Goal: Transaction & Acquisition: Purchase product/service

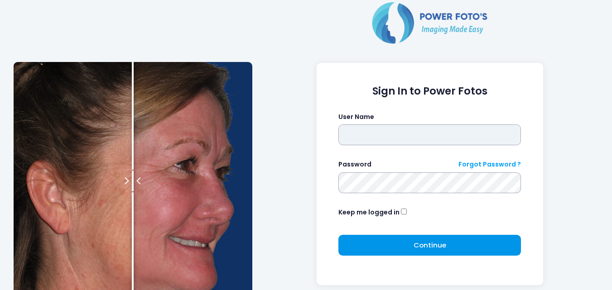
type input "**********"
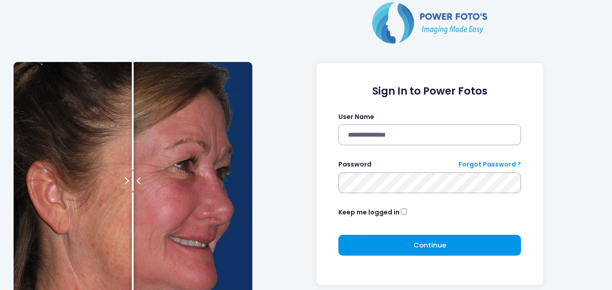
click at [404, 250] on button "Continue Please wait..." at bounding box center [429, 245] width 183 height 21
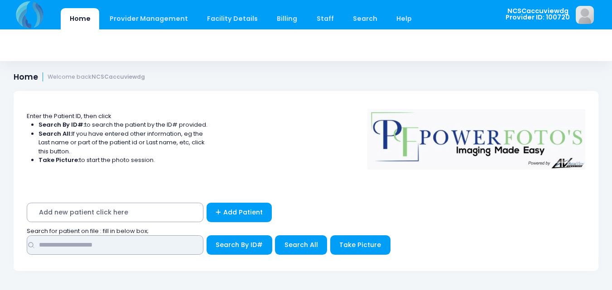
drag, startPoint x: 125, startPoint y: 249, endPoint x: 177, endPoint y: 237, distance: 53.5
click at [125, 249] on input "text" at bounding box center [115, 245] width 177 height 19
type input "*****"
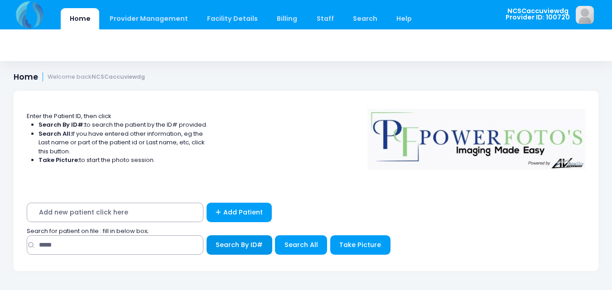
click at [212, 250] on button "Search By ID#" at bounding box center [240, 245] width 66 height 19
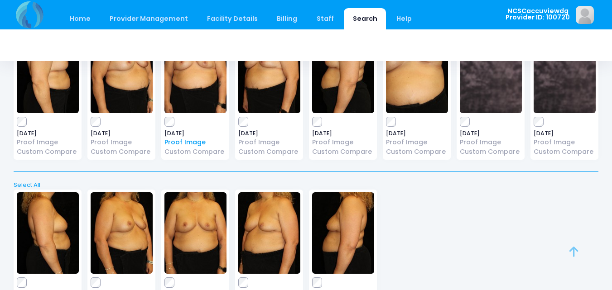
scroll to position [172, 0]
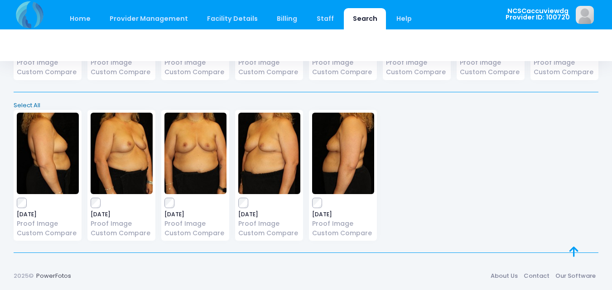
click at [32, 101] on link "Select All" at bounding box center [306, 105] width 591 height 9
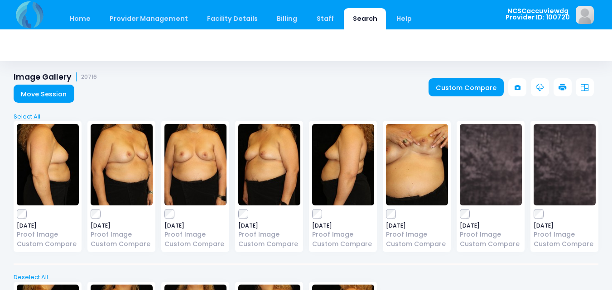
click at [561, 86] on icon at bounding box center [562, 88] width 8 height 8
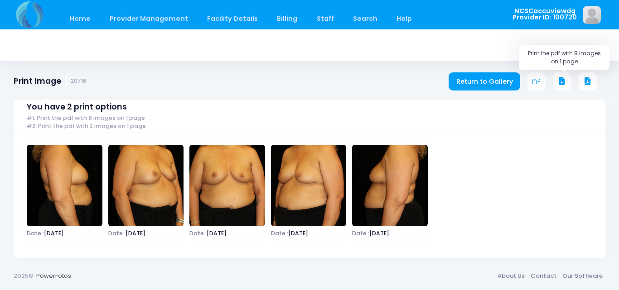
click at [558, 77] on icon at bounding box center [562, 81] width 8 height 8
click at [87, 16] on link "Home" at bounding box center [80, 18] width 38 height 21
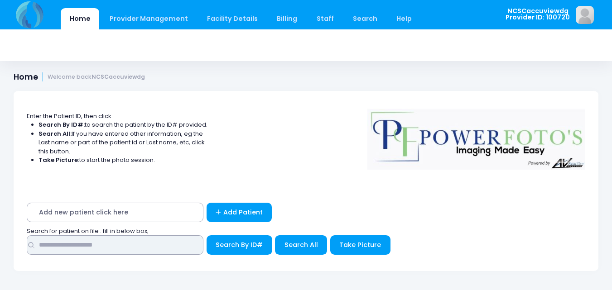
click at [122, 249] on input "text" at bounding box center [115, 245] width 177 height 19
type input "*****"
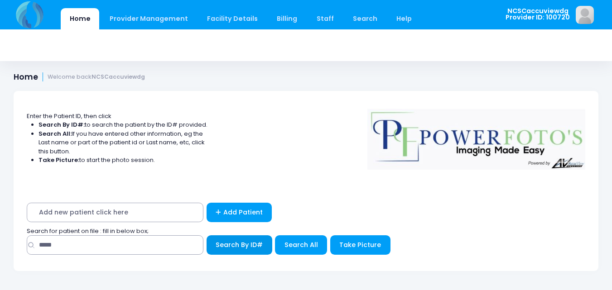
click at [234, 247] on span "Search By ID#" at bounding box center [239, 245] width 47 height 9
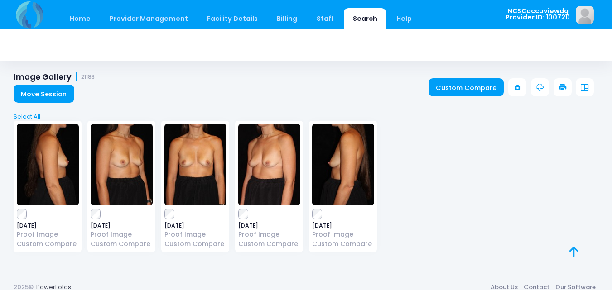
scroll to position [11, 0]
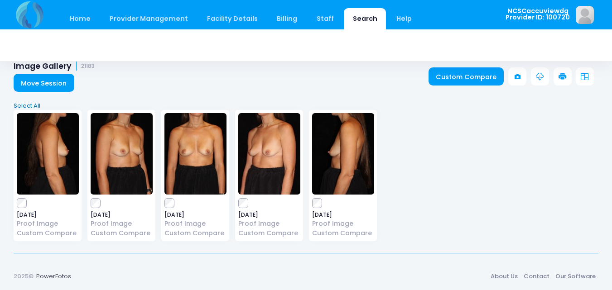
click at [34, 101] on link "Select All" at bounding box center [306, 105] width 591 height 9
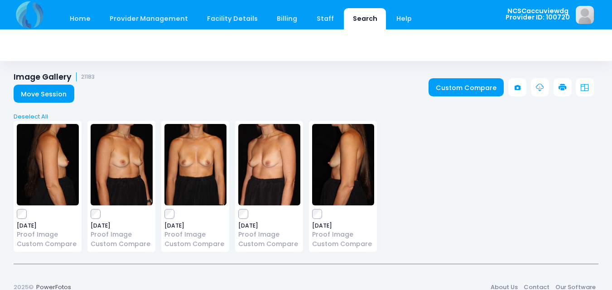
click at [563, 90] on icon at bounding box center [562, 88] width 8 height 8
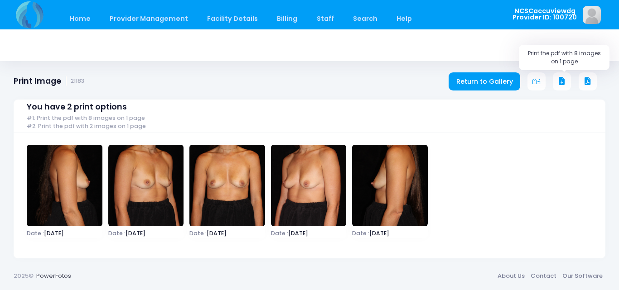
click at [559, 80] on icon at bounding box center [562, 81] width 8 height 8
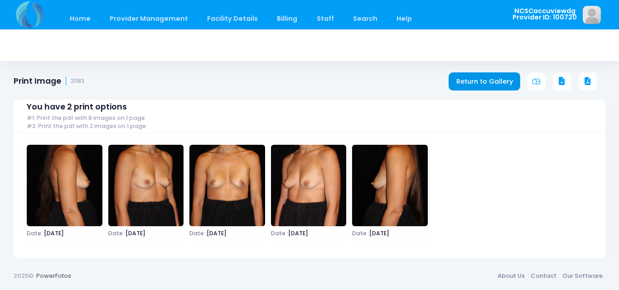
click at [488, 81] on link "Return to Gallery" at bounding box center [484, 81] width 72 height 18
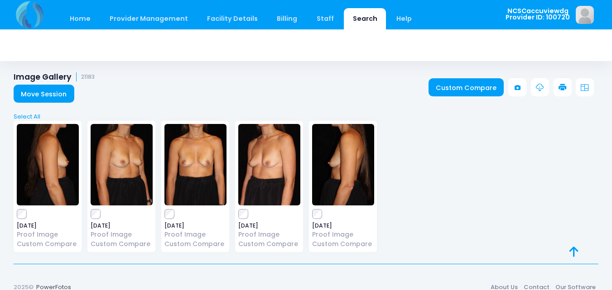
click at [358, 21] on link "Search" at bounding box center [365, 18] width 42 height 21
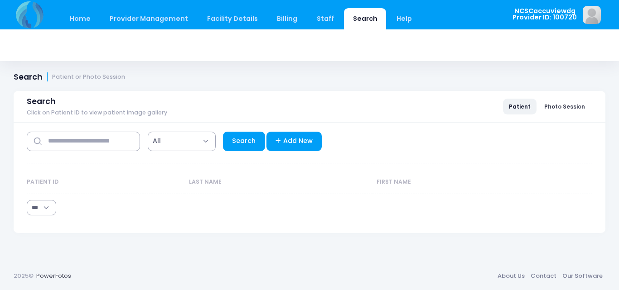
select select "***"
click at [84, 11] on link "Home" at bounding box center [80, 18] width 38 height 21
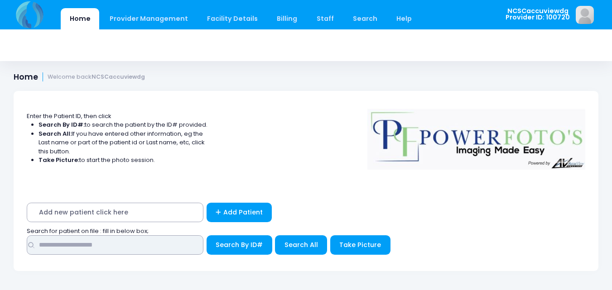
click at [94, 248] on input "text" at bounding box center [115, 245] width 177 height 19
type input "*****"
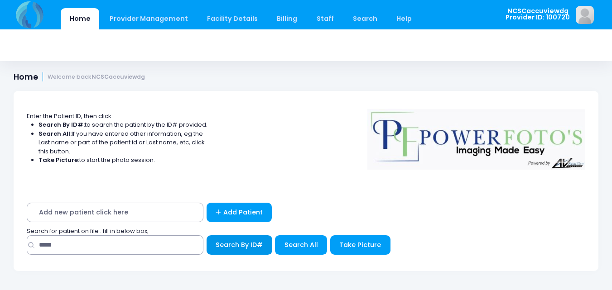
click at [218, 245] on span "Search By ID#" at bounding box center [239, 245] width 47 height 9
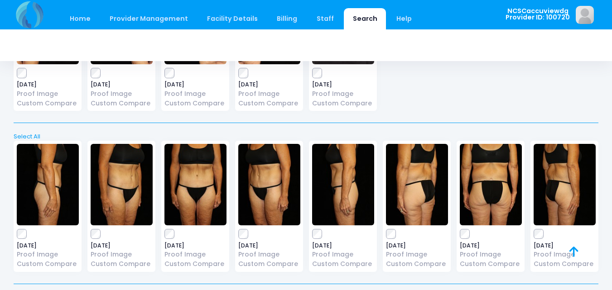
scroll to position [1299, 0]
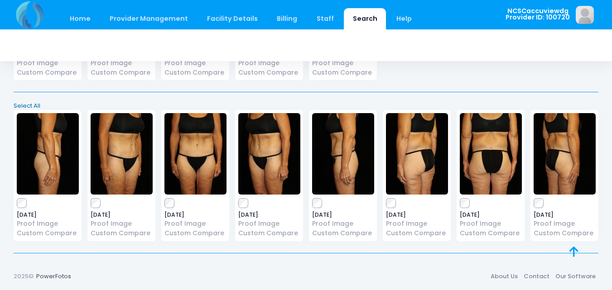
click at [32, 104] on link "Select All" at bounding box center [306, 105] width 591 height 9
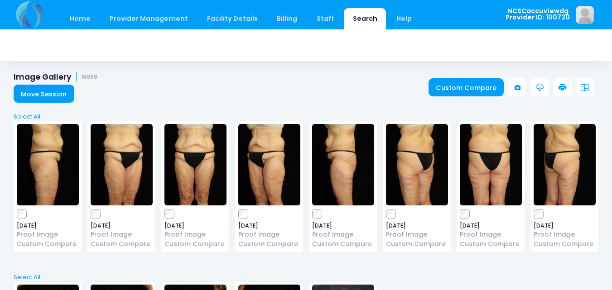
click at [560, 87] on icon at bounding box center [562, 88] width 8 height 8
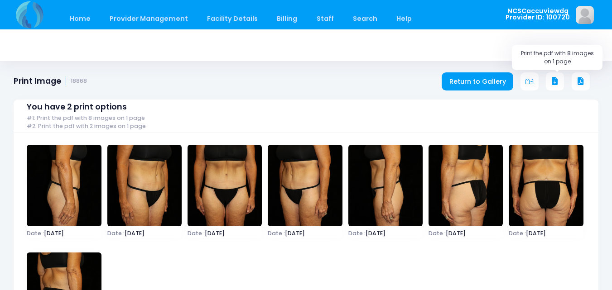
click at [556, 81] on icon at bounding box center [555, 81] width 8 height 8
click at [86, 19] on link "Home" at bounding box center [80, 18] width 38 height 21
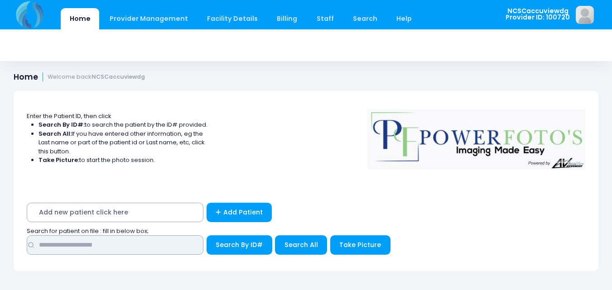
click at [143, 239] on input "text" at bounding box center [115, 245] width 177 height 19
type input "****"
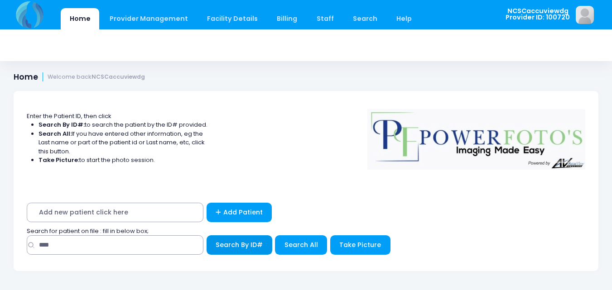
click at [249, 249] on span "Search By ID#" at bounding box center [239, 245] width 47 height 9
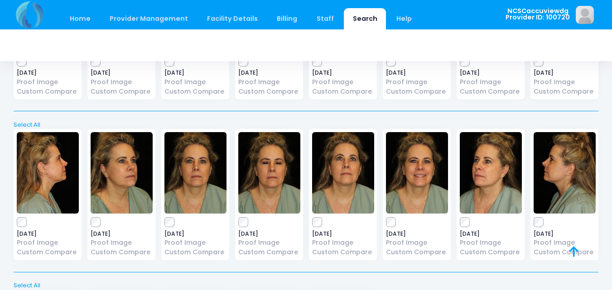
scroll to position [4177, 0]
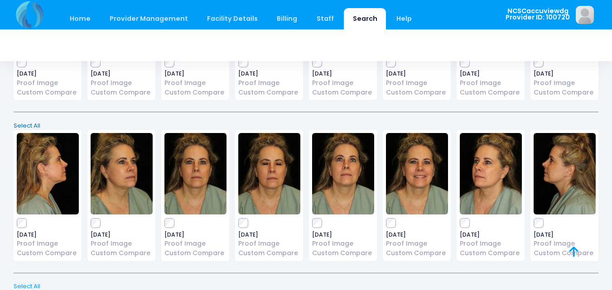
click at [22, 123] on link "Select All" at bounding box center [306, 125] width 591 height 9
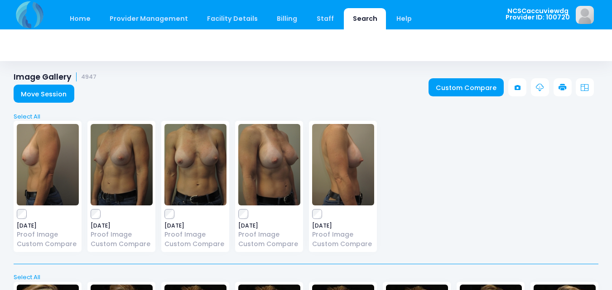
click at [558, 87] on icon at bounding box center [562, 88] width 8 height 8
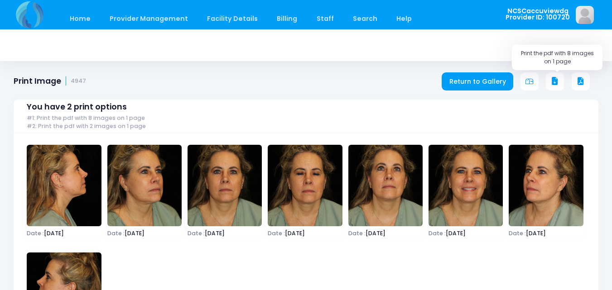
click at [552, 82] on icon at bounding box center [555, 81] width 8 height 8
click at [495, 83] on link "Return to Gallery" at bounding box center [478, 81] width 72 height 18
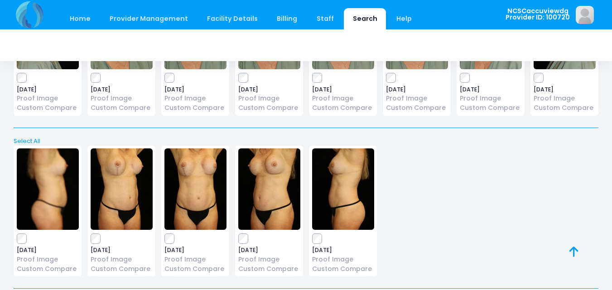
scroll to position [4359, 0]
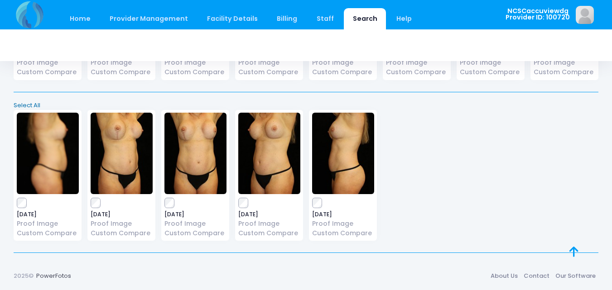
click at [32, 104] on link "Select All" at bounding box center [306, 105] width 591 height 9
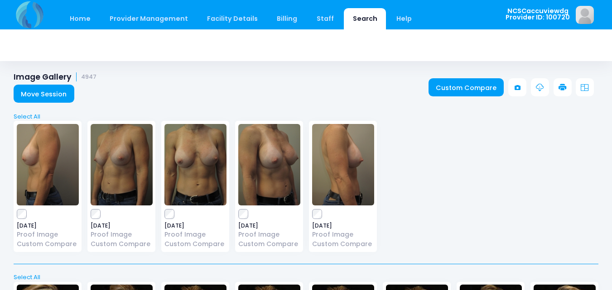
click at [565, 86] on icon at bounding box center [562, 88] width 8 height 8
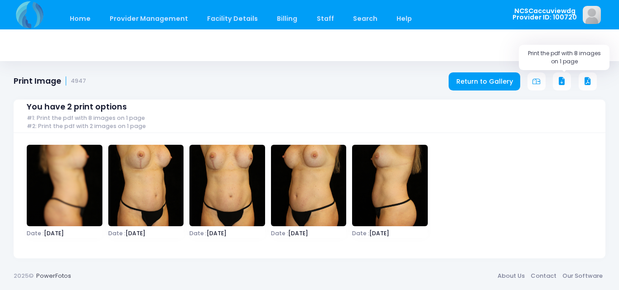
click at [568, 79] on button at bounding box center [562, 81] width 18 height 18
click at [86, 20] on link "Home" at bounding box center [80, 18] width 38 height 21
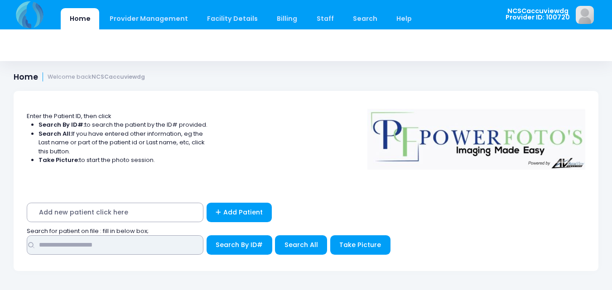
click at [173, 245] on input "text" at bounding box center [115, 245] width 177 height 19
type input "*****"
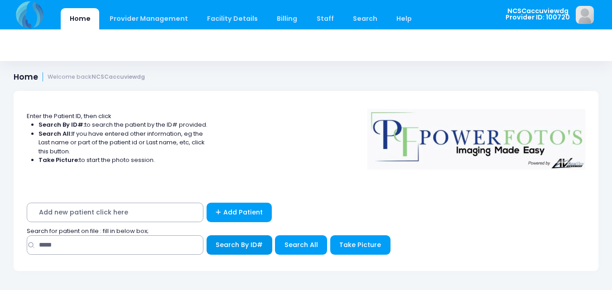
click at [236, 243] on span "Search By ID#" at bounding box center [239, 245] width 47 height 9
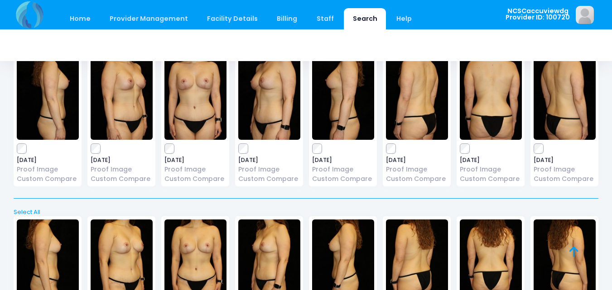
scroll to position [333, 0]
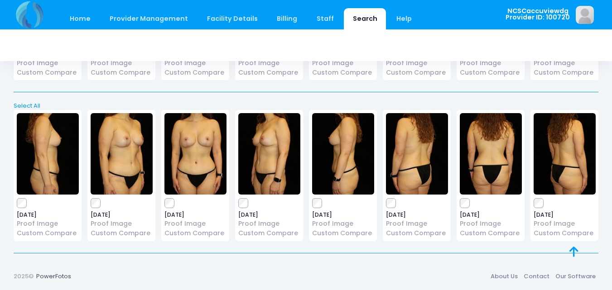
click at [29, 103] on link "Select All" at bounding box center [306, 105] width 591 height 9
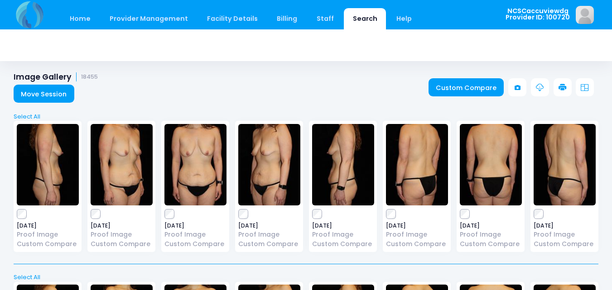
click at [561, 86] on icon at bounding box center [562, 88] width 8 height 8
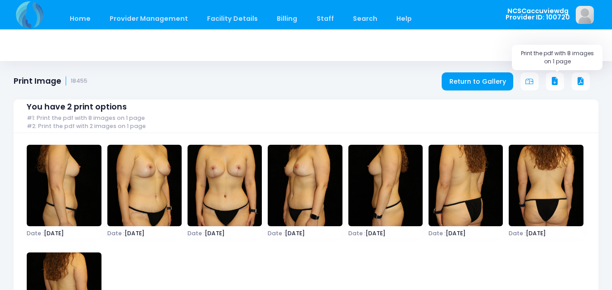
click at [553, 79] on icon at bounding box center [555, 81] width 8 height 8
click at [75, 17] on link "Home" at bounding box center [80, 18] width 38 height 21
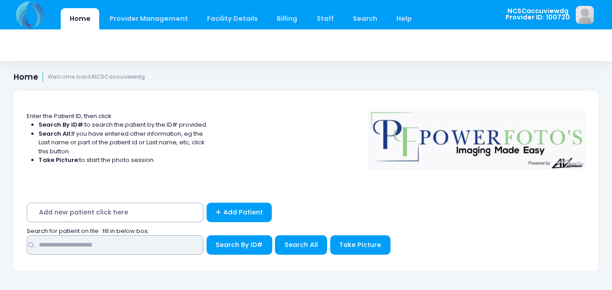
click at [128, 244] on input "text" at bounding box center [115, 245] width 177 height 19
type input "*****"
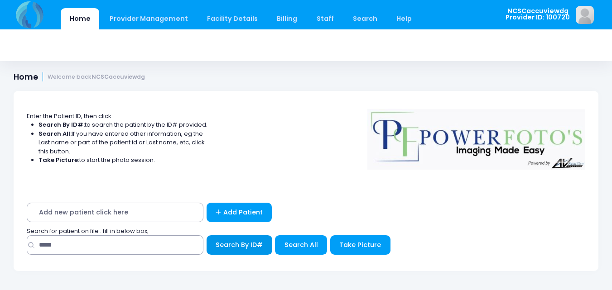
click at [255, 244] on span "Search By ID#" at bounding box center [239, 245] width 47 height 9
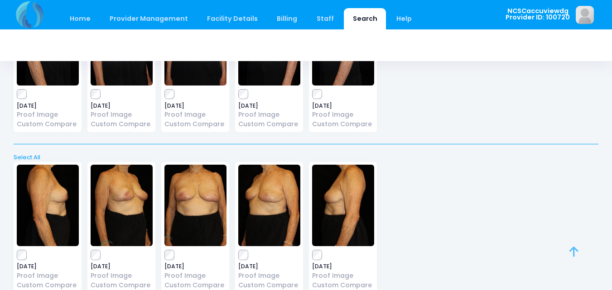
scroll to position [172, 0]
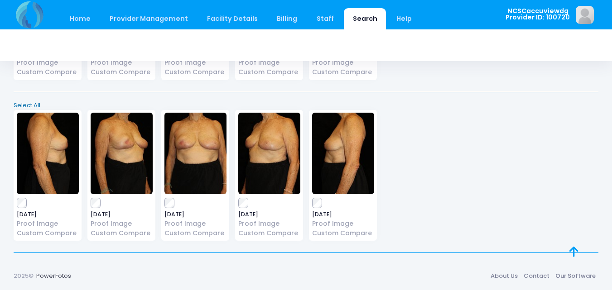
click at [32, 105] on link "Select All" at bounding box center [306, 105] width 591 height 9
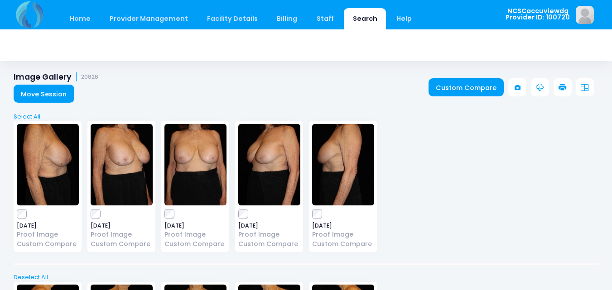
click at [562, 89] on icon at bounding box center [562, 88] width 8 height 8
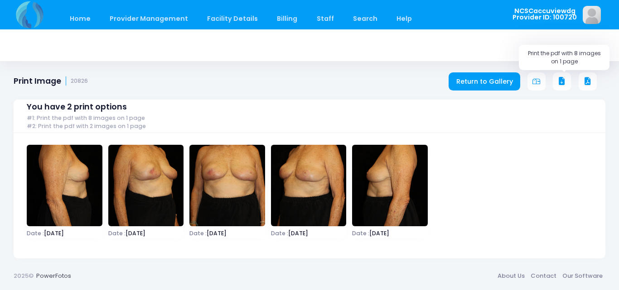
click at [558, 80] on icon at bounding box center [562, 81] width 8 height 8
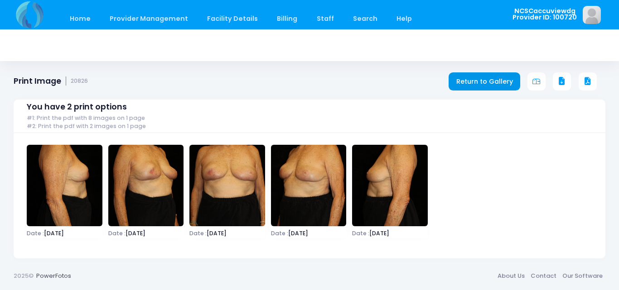
click at [477, 83] on link "Return to Gallery" at bounding box center [484, 81] width 72 height 18
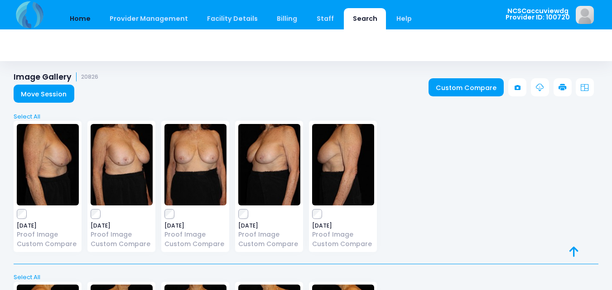
click at [77, 21] on link "Home" at bounding box center [80, 18] width 38 height 21
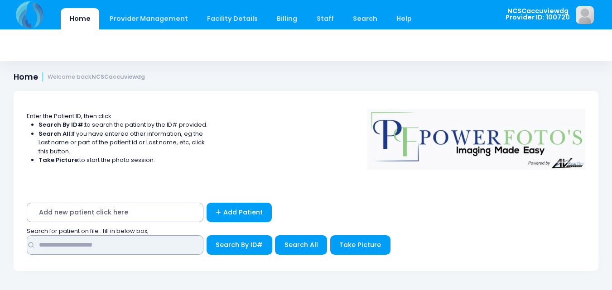
click at [109, 246] on input "text" at bounding box center [115, 245] width 177 height 19
type input "*****"
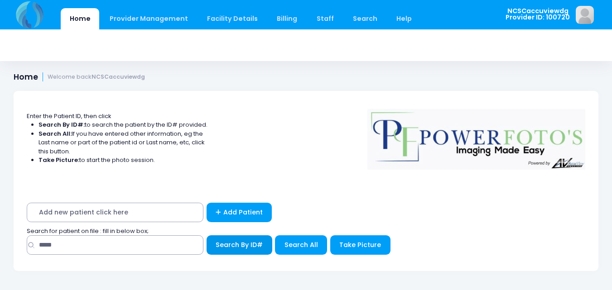
click at [220, 245] on span "Search By ID#" at bounding box center [239, 245] width 47 height 9
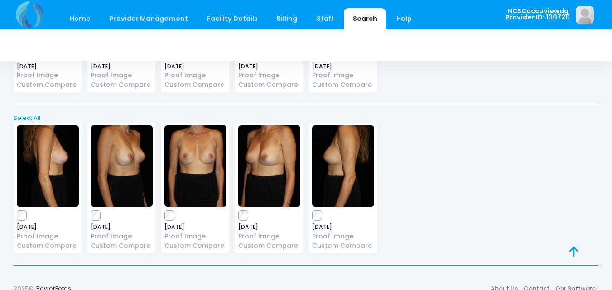
scroll to position [172, 0]
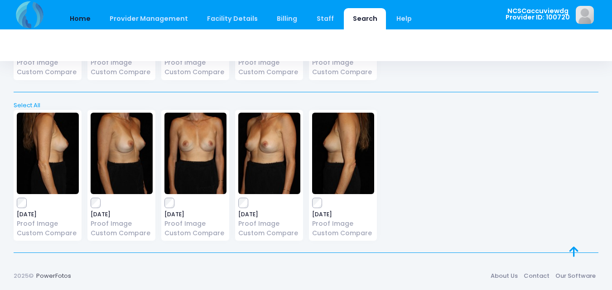
click at [78, 14] on link "Home" at bounding box center [80, 18] width 38 height 21
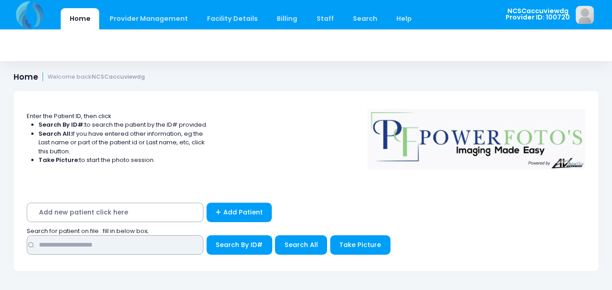
click at [193, 249] on input "text" at bounding box center [115, 245] width 177 height 19
type input "*****"
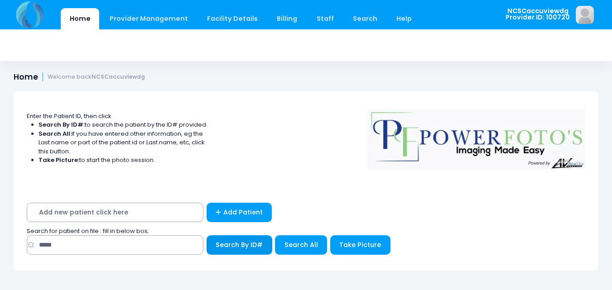
click at [222, 246] on span "Search By ID#" at bounding box center [239, 245] width 47 height 9
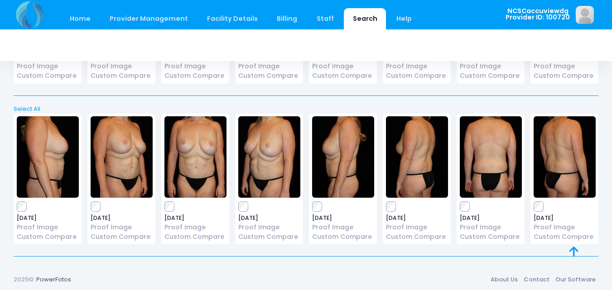
scroll to position [1138, 0]
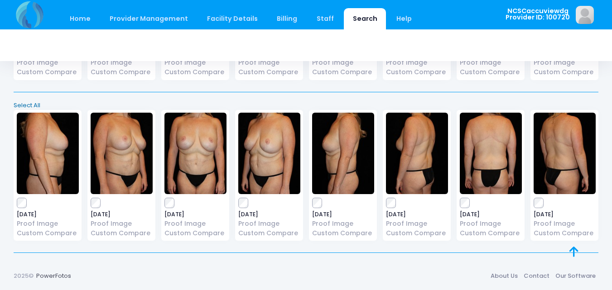
click at [30, 105] on link "Select All" at bounding box center [306, 105] width 591 height 9
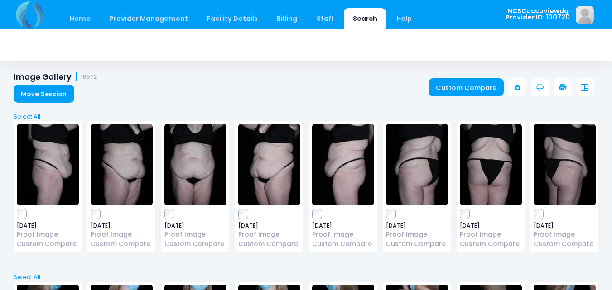
click at [564, 84] on icon at bounding box center [562, 88] width 8 height 8
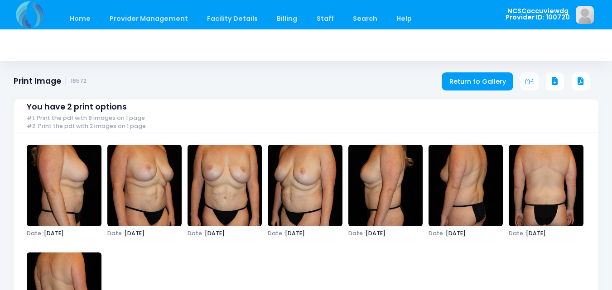
click at [555, 83] on icon at bounding box center [555, 81] width 8 height 8
click at [87, 17] on link "Home" at bounding box center [80, 18] width 38 height 21
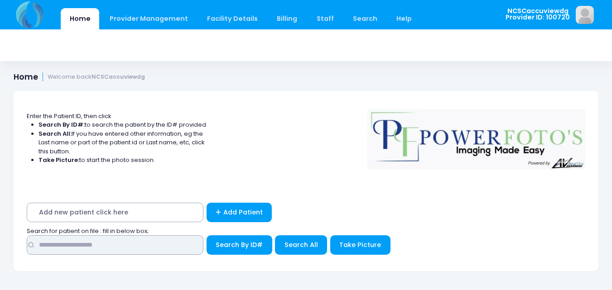
click at [134, 246] on input "text" at bounding box center [115, 245] width 177 height 19
type input "*****"
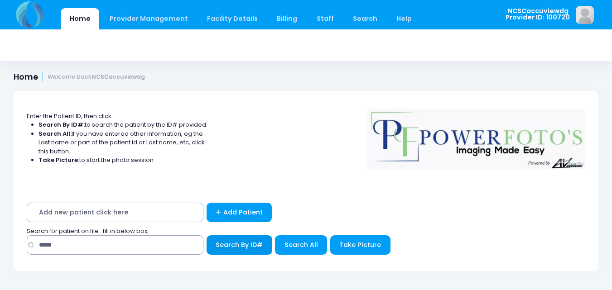
click at [248, 251] on button "Search By ID#" at bounding box center [240, 245] width 66 height 19
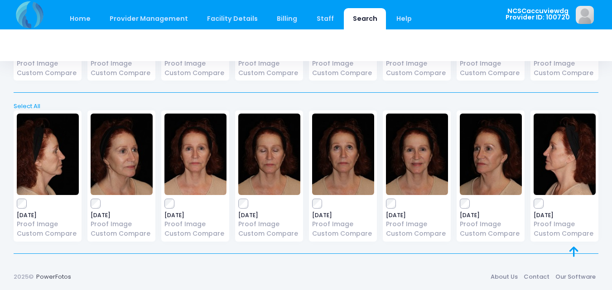
scroll to position [2265, 0]
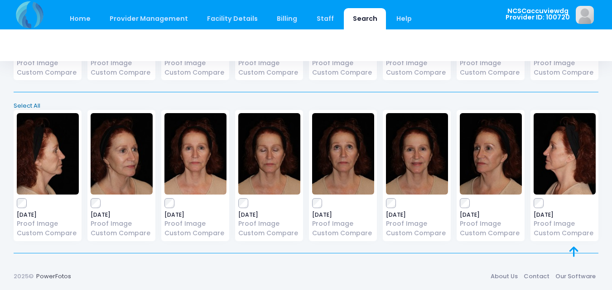
click at [30, 105] on link "Select All" at bounding box center [306, 105] width 591 height 9
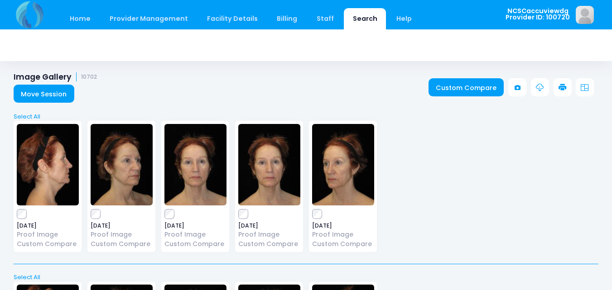
click at [559, 86] on icon at bounding box center [562, 88] width 8 height 8
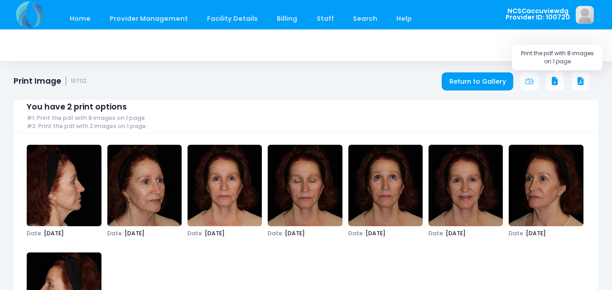
click at [551, 82] on icon at bounding box center [555, 81] width 8 height 8
click at [87, 18] on link "Home" at bounding box center [80, 18] width 38 height 21
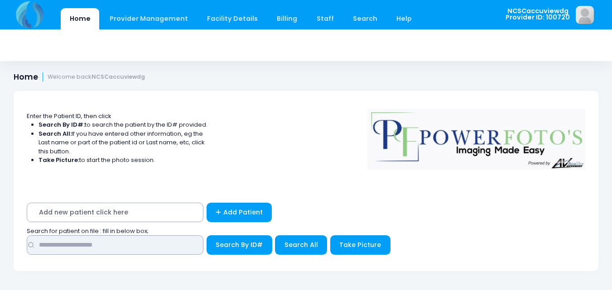
click at [103, 247] on input "text" at bounding box center [115, 245] width 177 height 19
type input "*****"
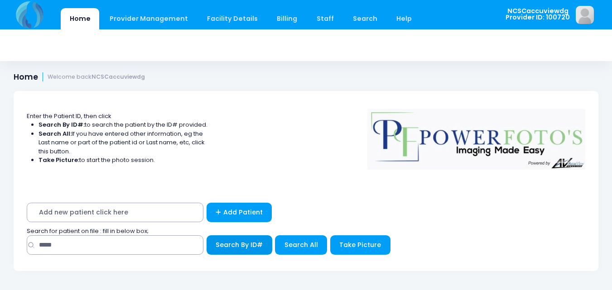
click at [238, 242] on span "Search By ID#" at bounding box center [239, 245] width 47 height 9
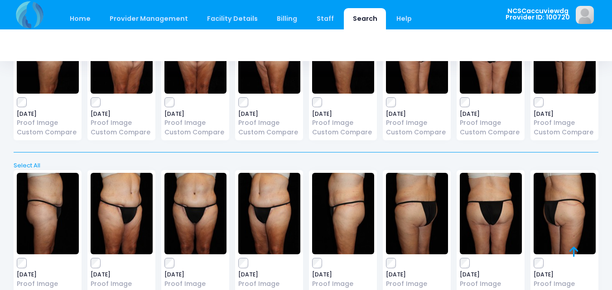
scroll to position [127, 0]
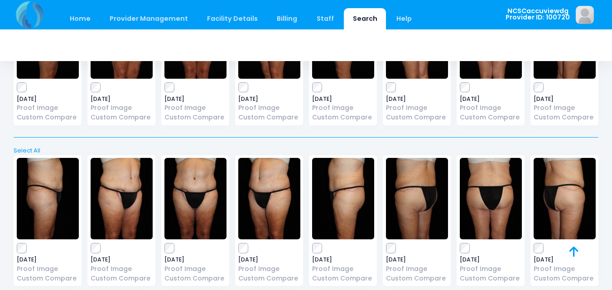
click at [33, 145] on div "Select All Deselect All" at bounding box center [306, 147] width 591 height 15
click at [33, 150] on link "Select All" at bounding box center [306, 150] width 591 height 9
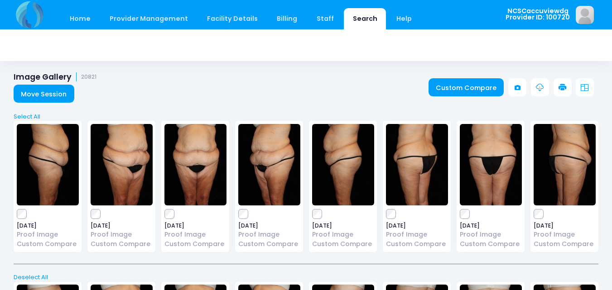
click at [561, 82] on link at bounding box center [562, 87] width 18 height 18
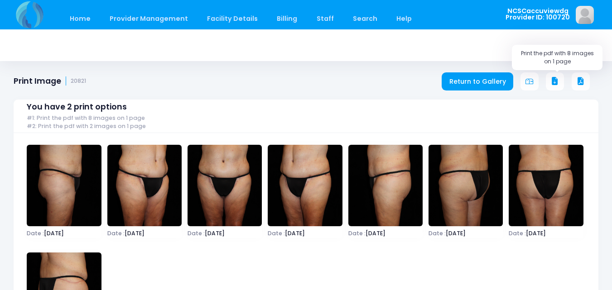
click at [556, 81] on icon at bounding box center [555, 81] width 8 height 8
click at [80, 17] on link "Home" at bounding box center [80, 18] width 38 height 21
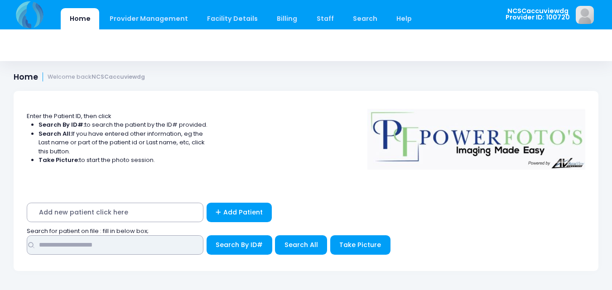
click at [116, 243] on input "text" at bounding box center [115, 245] width 177 height 19
type input "*****"
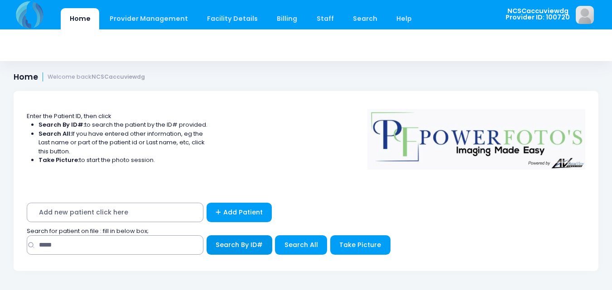
click at [239, 251] on button "Search By ID#" at bounding box center [240, 245] width 66 height 19
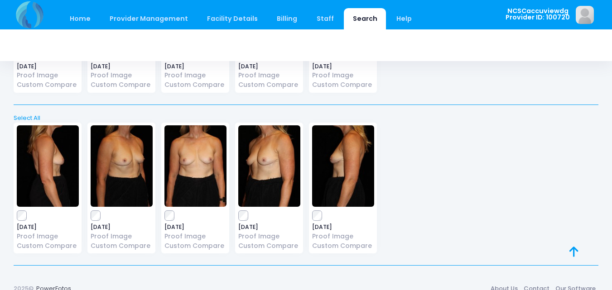
scroll to position [172, 0]
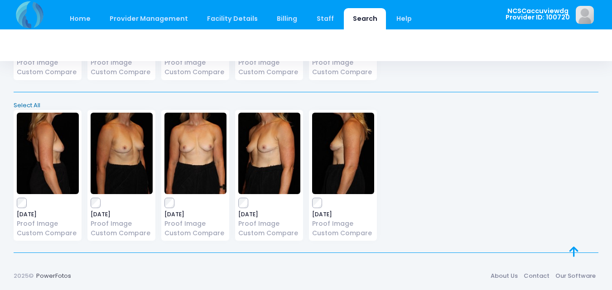
click at [22, 103] on link "Select All" at bounding box center [306, 105] width 591 height 9
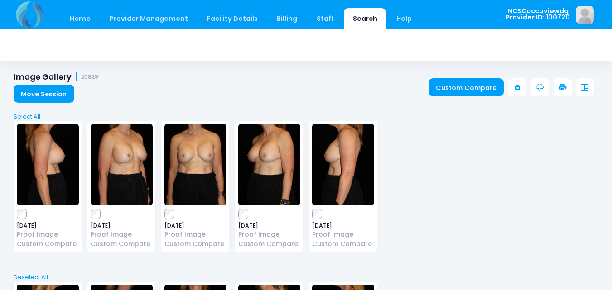
click at [560, 85] on icon at bounding box center [562, 88] width 8 height 8
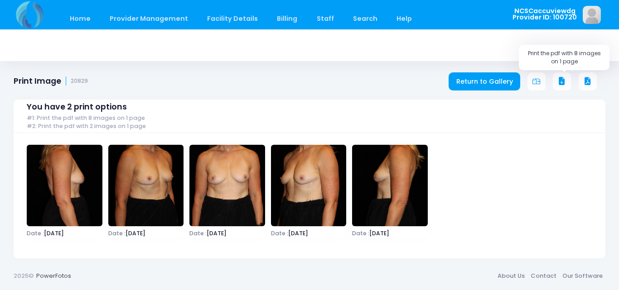
click at [561, 79] on icon at bounding box center [562, 81] width 8 height 8
click at [80, 18] on link "Home" at bounding box center [80, 18] width 38 height 21
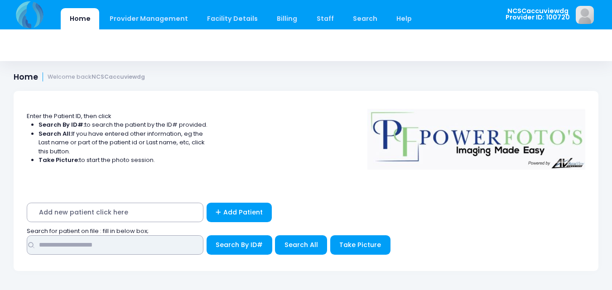
click at [144, 241] on input "text" at bounding box center [115, 245] width 177 height 19
type input "*****"
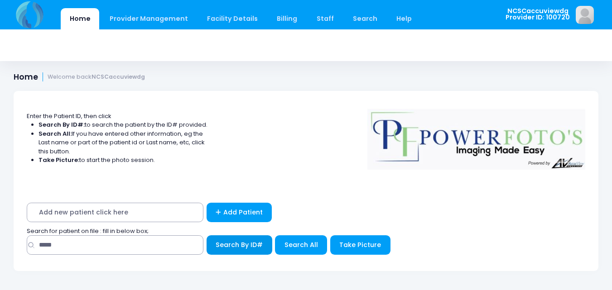
click at [246, 244] on span "Search By ID#" at bounding box center [239, 245] width 47 height 9
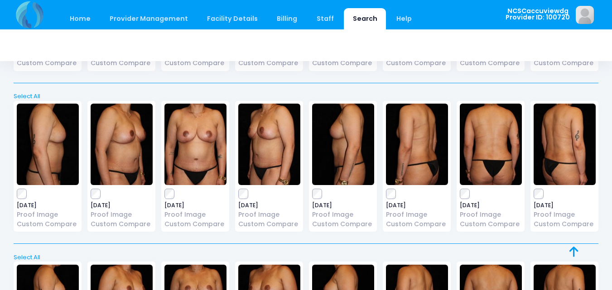
scroll to position [333, 0]
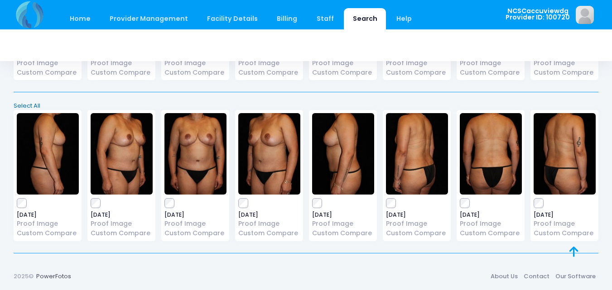
click at [33, 104] on link "Select All" at bounding box center [306, 105] width 591 height 9
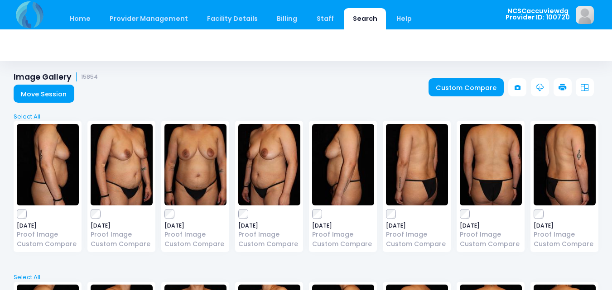
click at [560, 87] on icon at bounding box center [562, 88] width 8 height 8
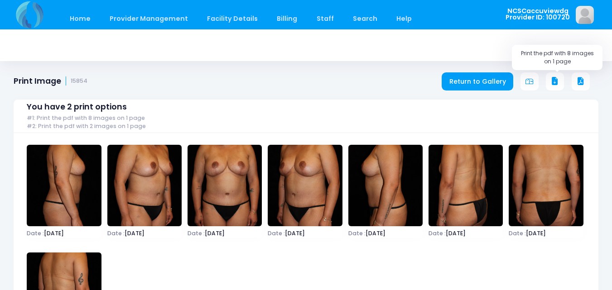
click at [555, 81] on icon at bounding box center [555, 81] width 8 height 8
click at [76, 19] on link "Home" at bounding box center [80, 18] width 38 height 21
